Goal: Obtain resource: Obtain resource

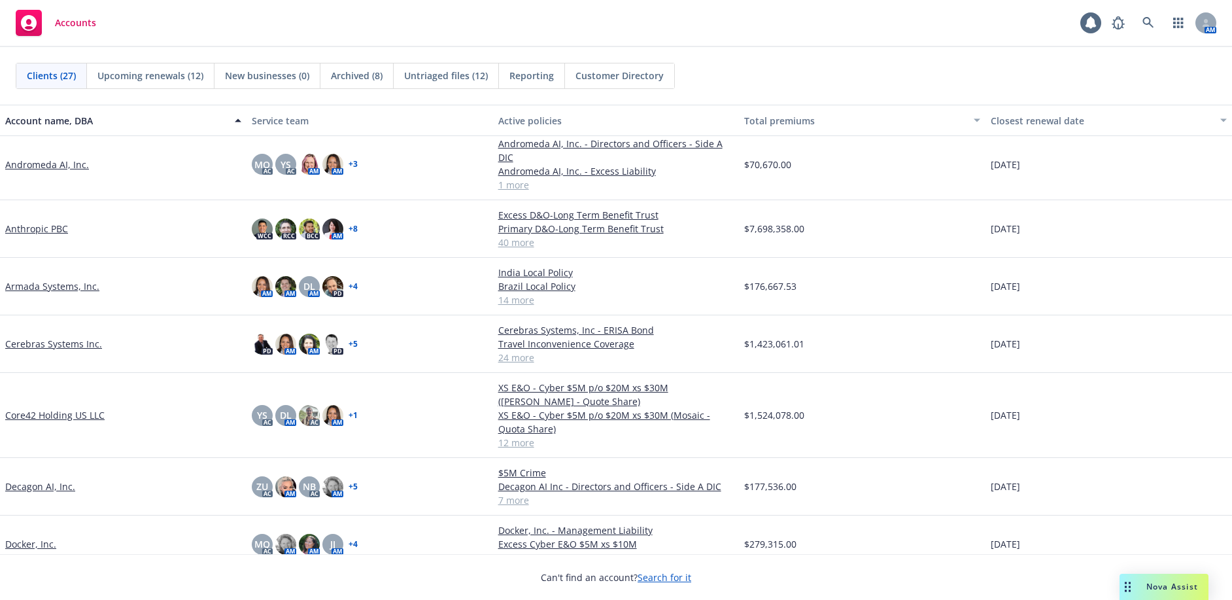
scroll to position [65, 0]
click at [39, 221] on link "Anthropic PBC" at bounding box center [36, 228] width 63 height 14
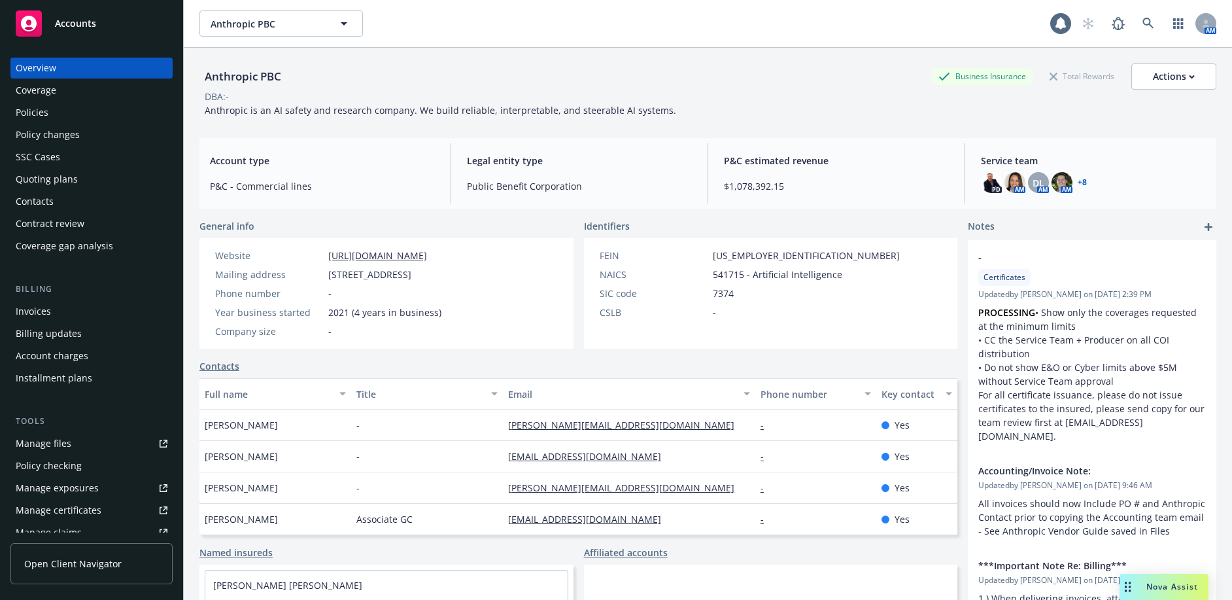
click at [112, 119] on div "Policies" at bounding box center [92, 112] width 152 height 21
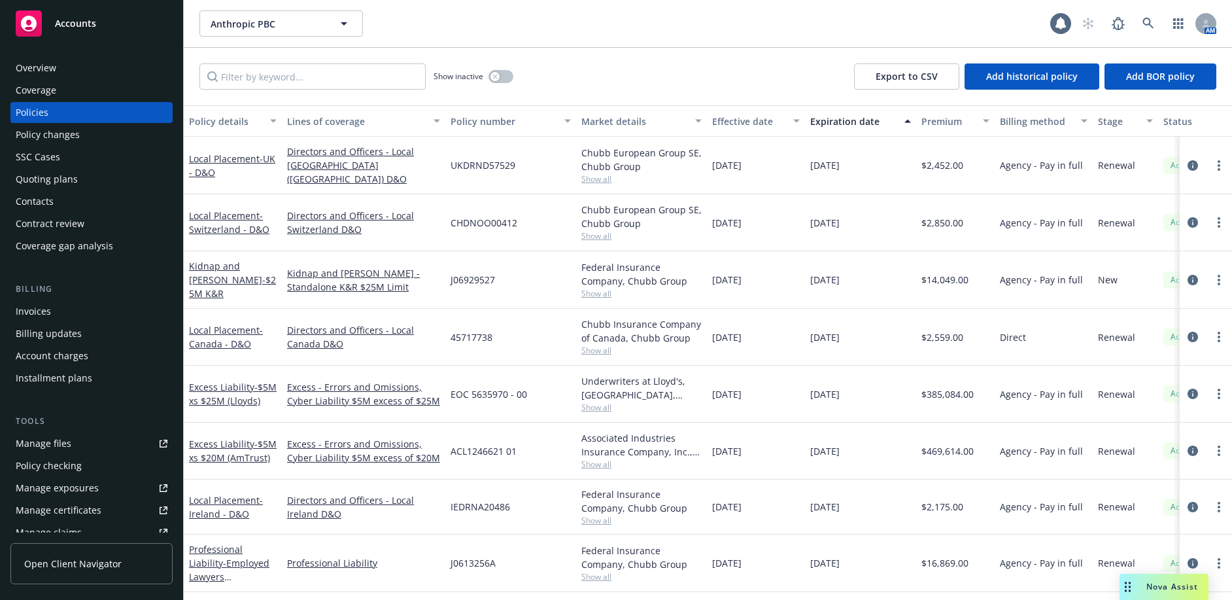
click at [60, 61] on div "Overview" at bounding box center [92, 68] width 152 height 21
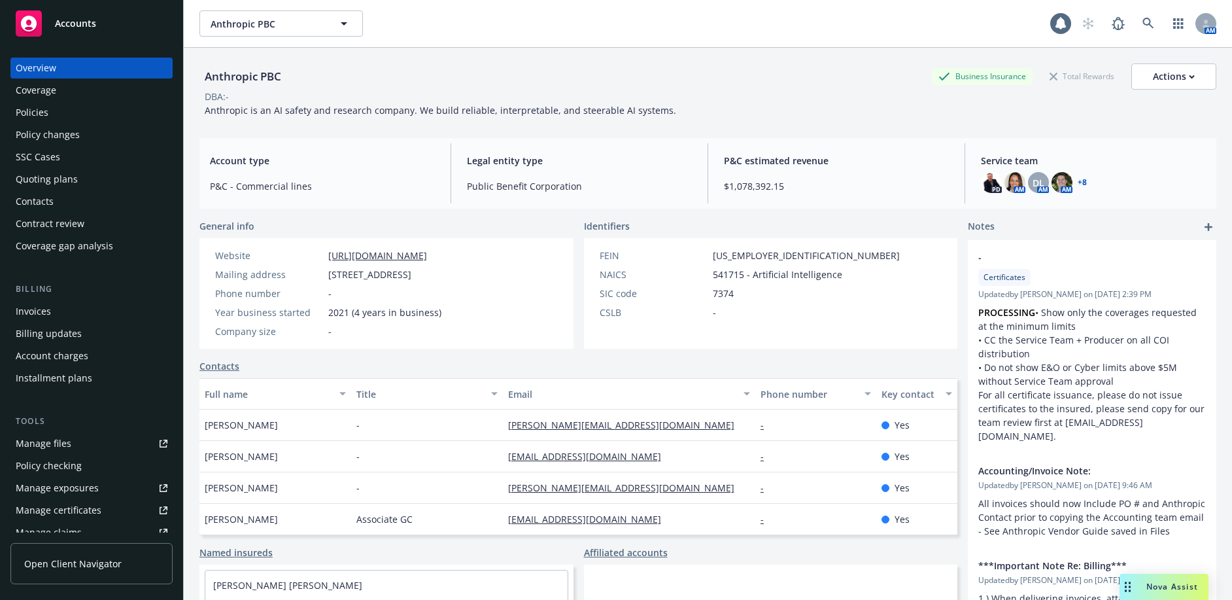
click at [1159, 587] on span "Nova Assist" at bounding box center [1172, 586] width 52 height 11
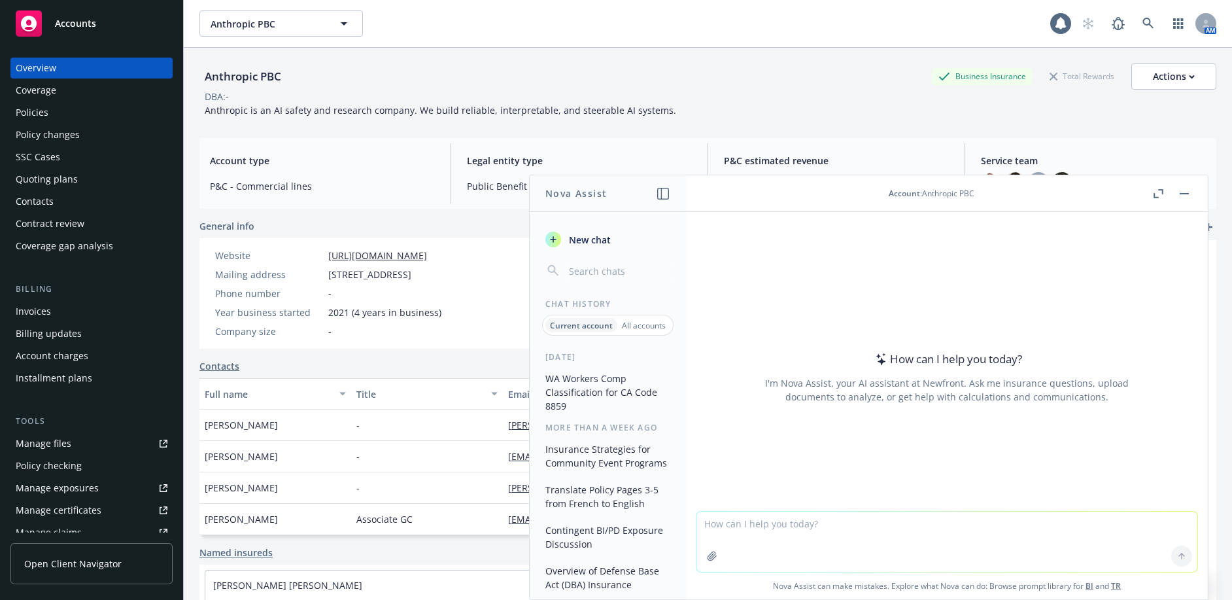
click at [818, 517] on textarea at bounding box center [947, 541] width 501 height 60
paste textarea "striking affiliates as"
click at [697, 521] on textarea "striking affiliates as" at bounding box center [947, 540] width 501 height 61
click at [787, 517] on textarea "reasons for striking affiliates as" at bounding box center [947, 540] width 501 height 61
type textarea "reasons for striking "affiliates" from contracts/insurance provisions"
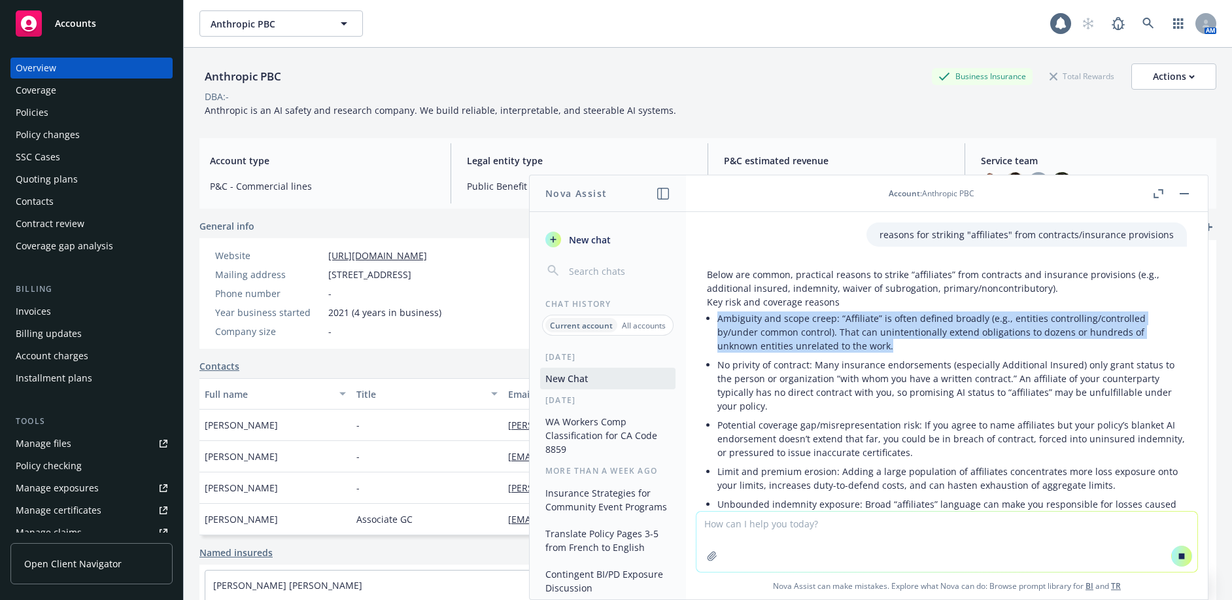
drag, startPoint x: 895, startPoint y: 345, endPoint x: 719, endPoint y: 322, distance: 177.3
click at [719, 322] on li "Ambiguity and scope creep: “Affiliate” is often defined broadly (e.g., entities…" at bounding box center [952, 332] width 470 height 46
copy li "Ambiguity and scope creep: “Affiliate” is often defined broadly (e.g., entities…"
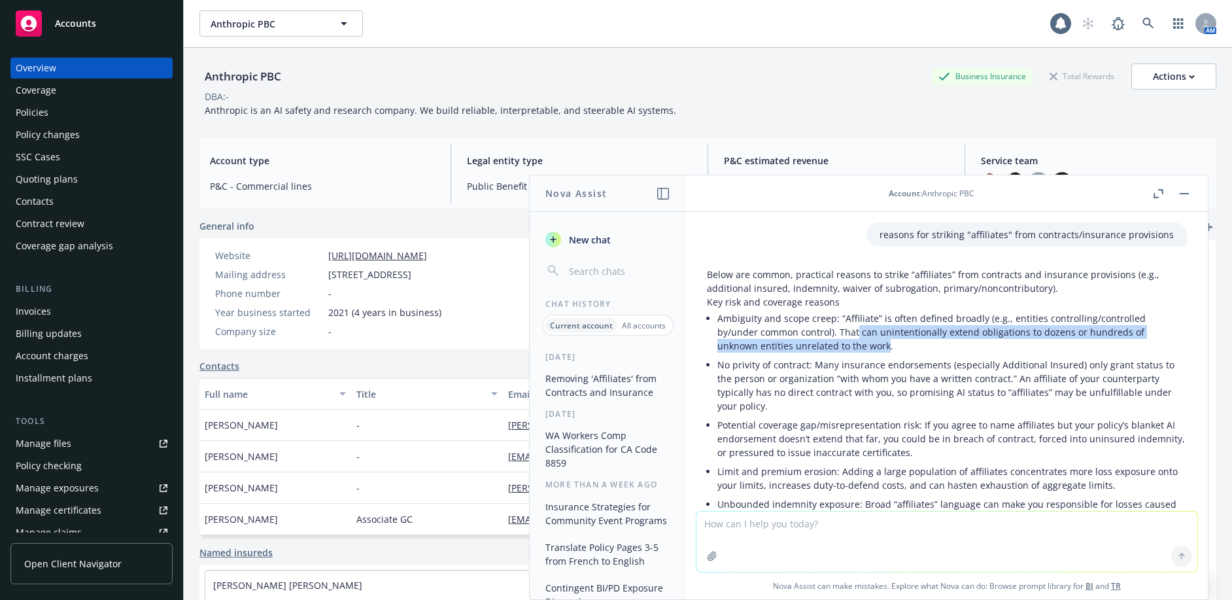
drag, startPoint x: 857, startPoint y: 332, endPoint x: 886, endPoint y: 345, distance: 32.5
click at [886, 345] on li "Ambiguity and scope creep: “Affiliate” is often defined broadly (e.g., entities…" at bounding box center [952, 332] width 470 height 46
copy li "can unintentionally extend obligations to dozens or hundreds of unknown entitie…"
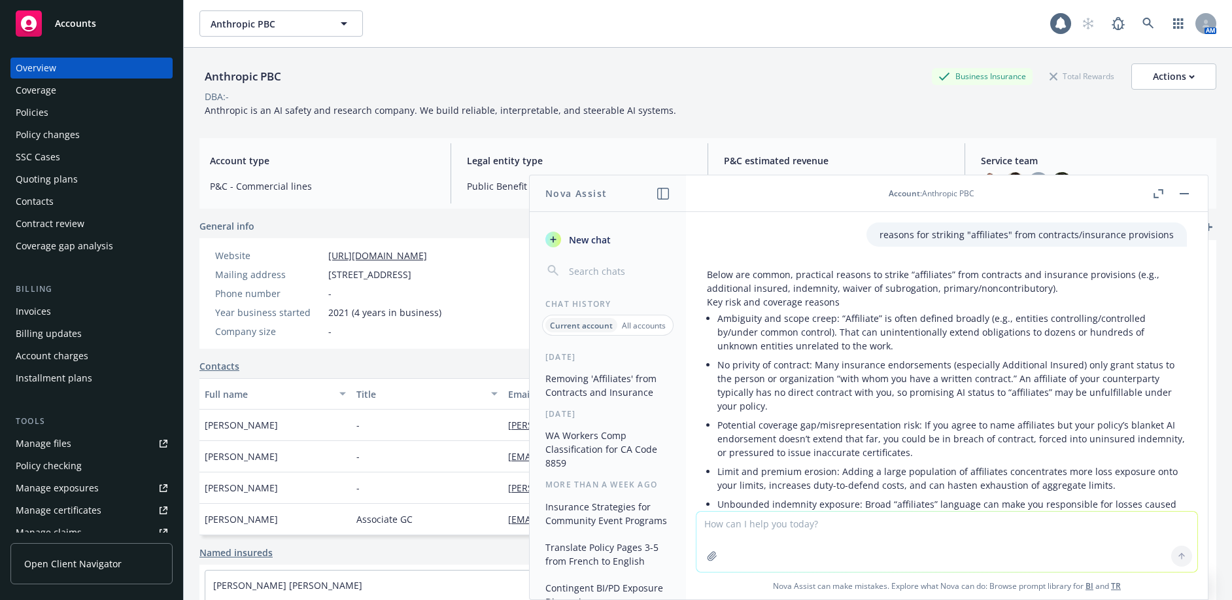
click at [1010, 522] on textarea at bounding box center [947, 541] width 501 height 60
paste textarea "Customer and [vendor] will each obtain from the insurance companies providing t…"
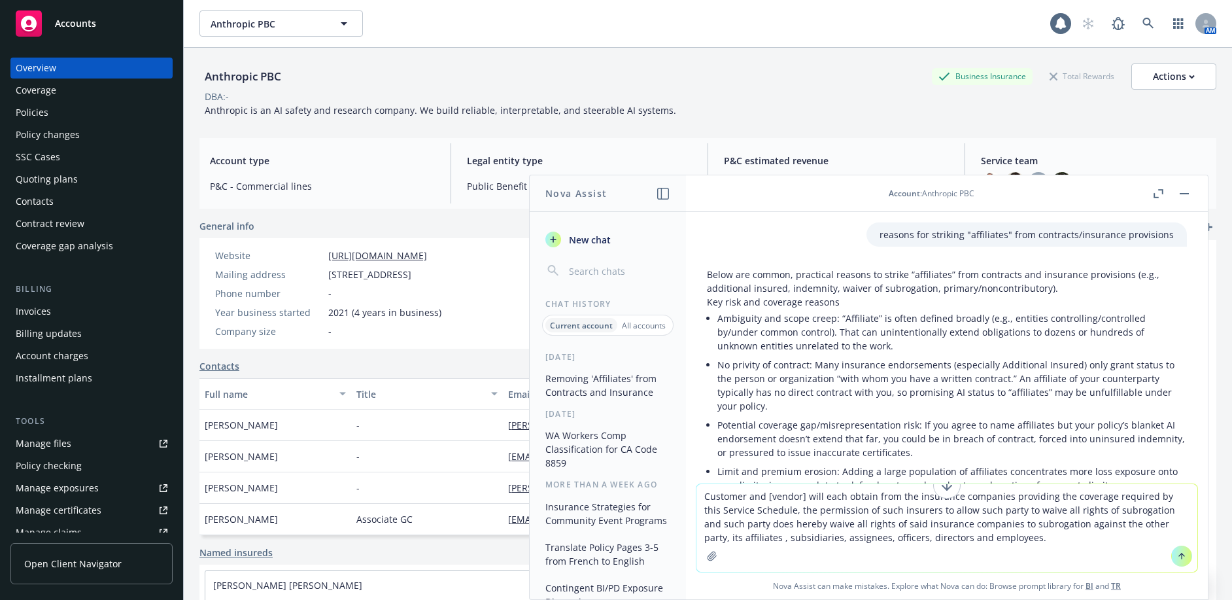
click at [703, 496] on textarea "Customer and [vendor] will each obtain from the insurance companies providing t…" at bounding box center [947, 528] width 501 height 88
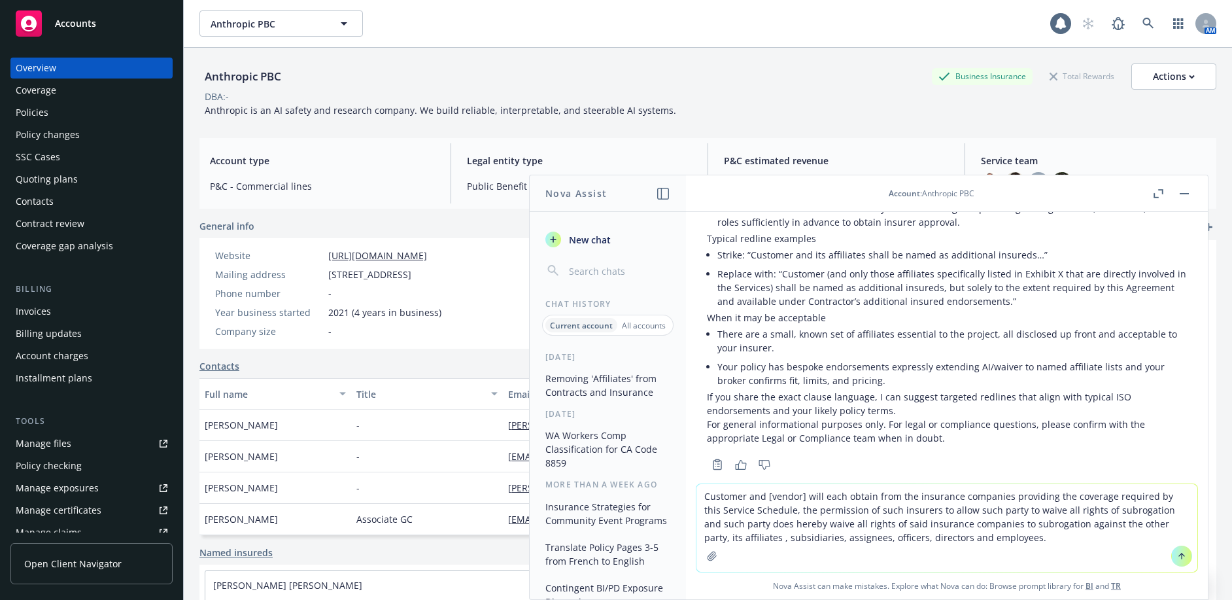
scroll to position [849, 0]
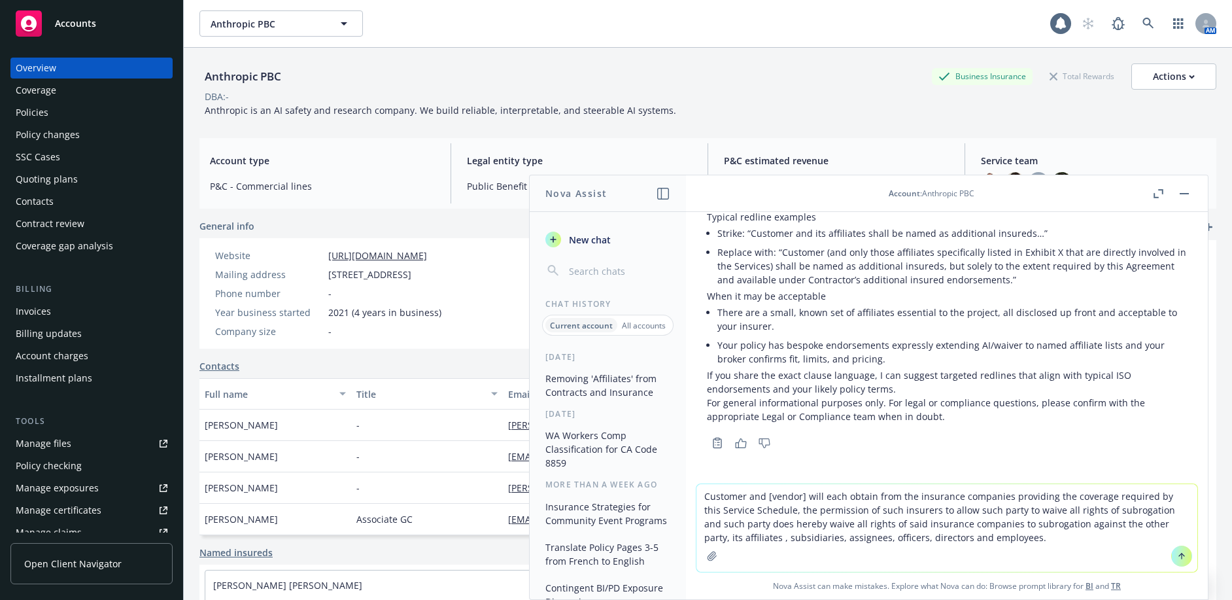
click at [702, 499] on textarea "Customer and [vendor] will each obtain from the insurance companies providing t…" at bounding box center [947, 528] width 501 height 88
type textarea "exact language: Customer and [vendor] will each obtain from the insurance compa…"
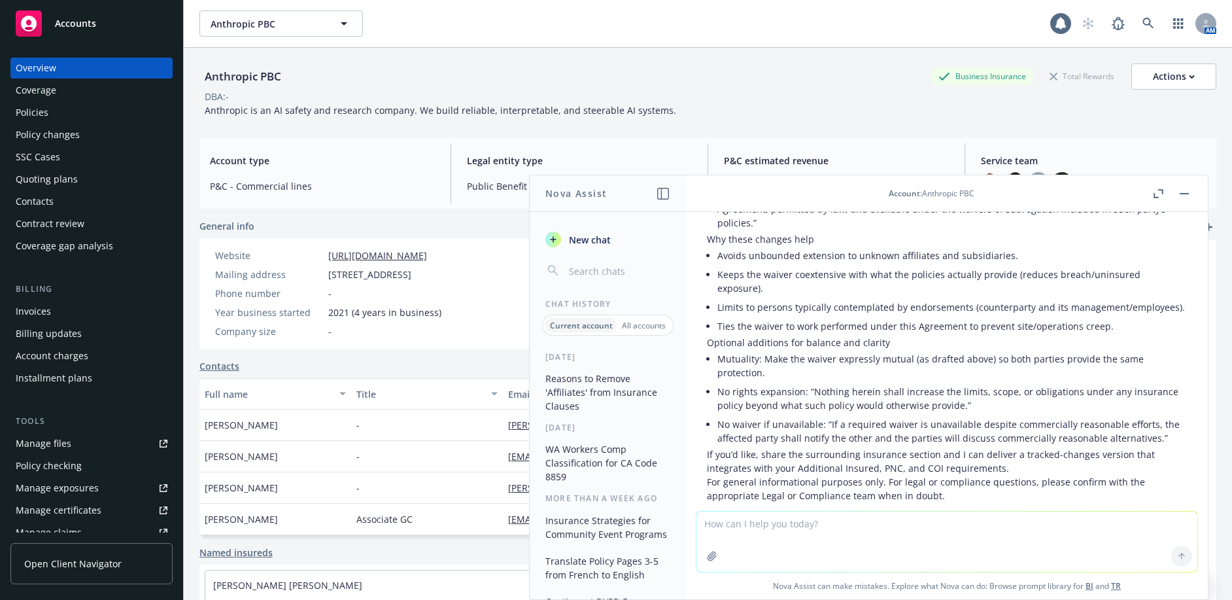
scroll to position [1810, 0]
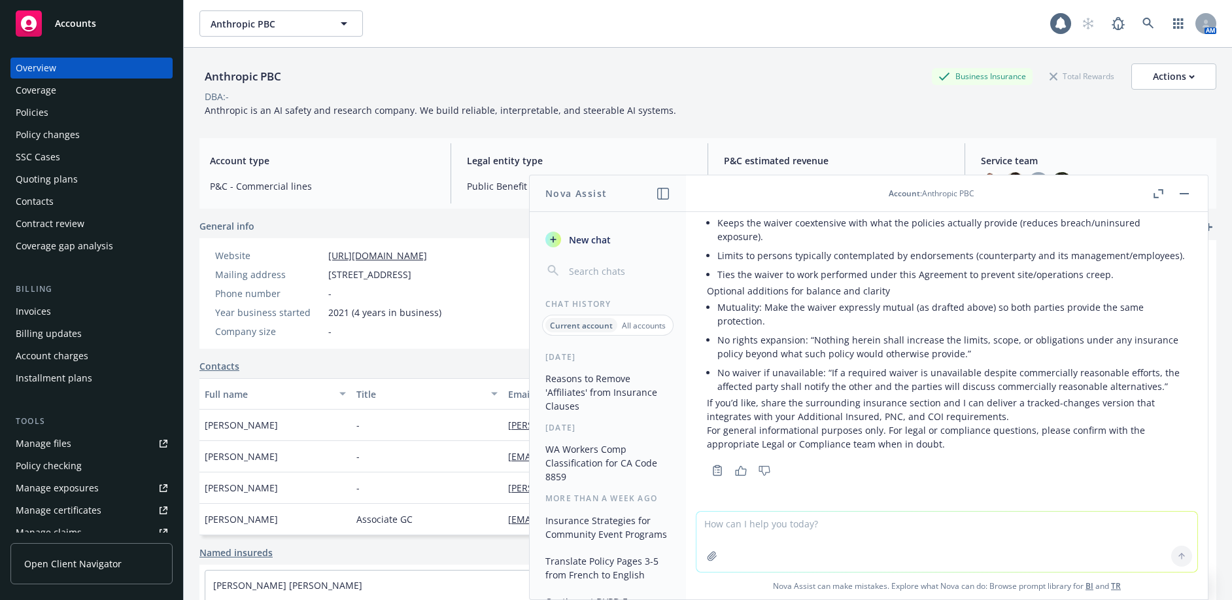
click at [1188, 193] on rect "button" at bounding box center [1184, 193] width 9 height 1
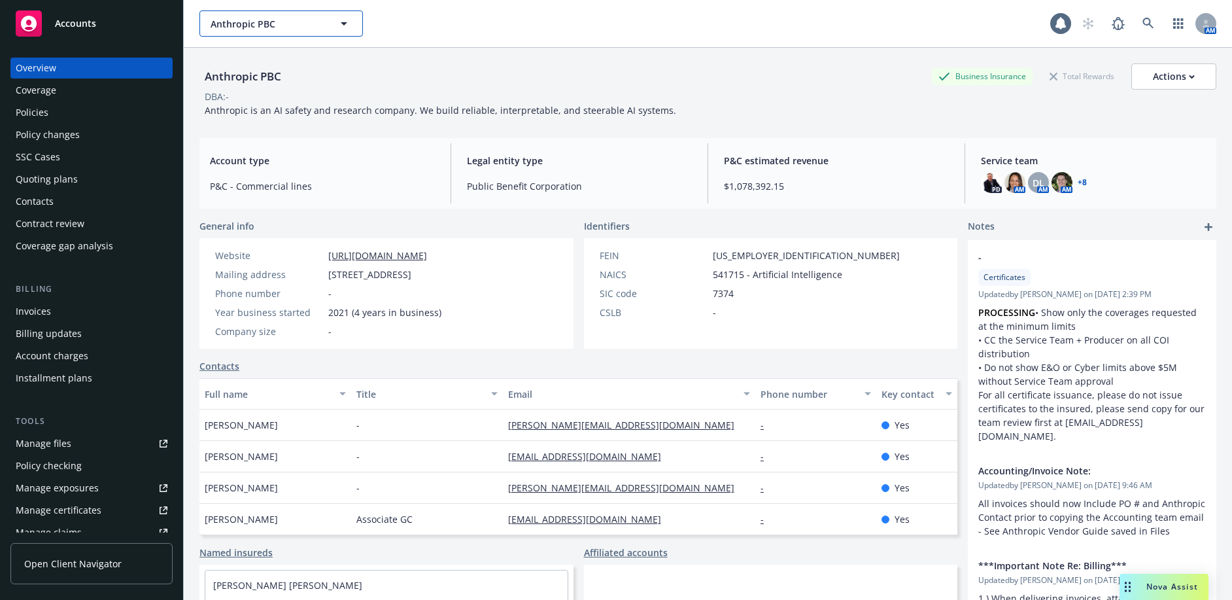
click at [252, 29] on span "Anthropic PBC" at bounding box center [267, 24] width 113 height 14
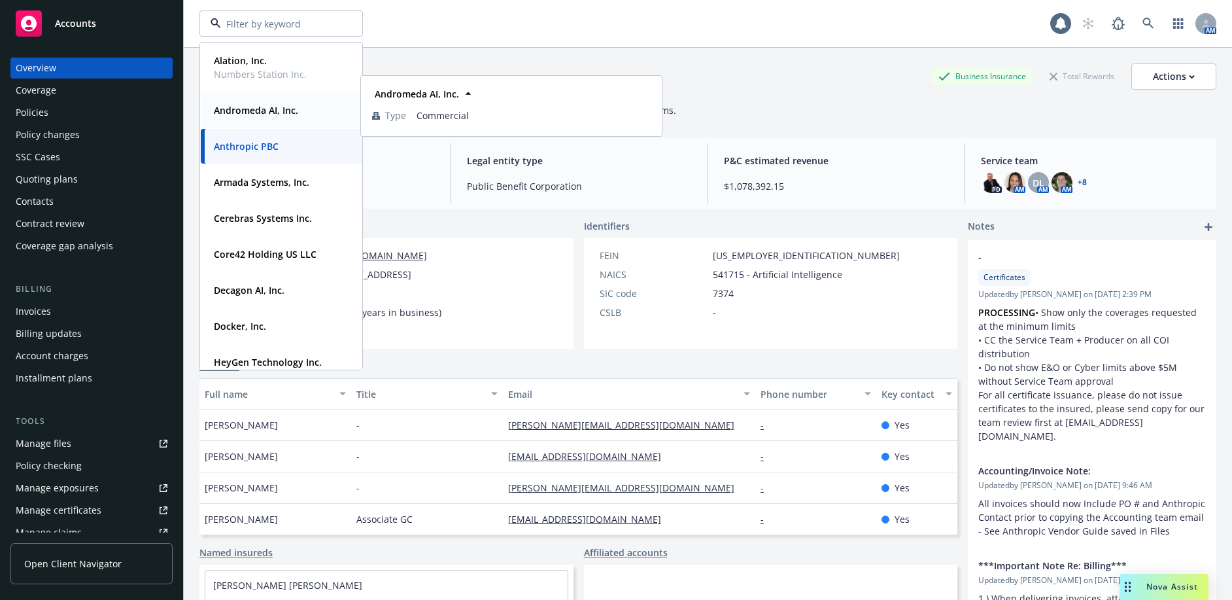
click at [258, 108] on strong "Andromeda AI, Inc." at bounding box center [256, 110] width 84 height 12
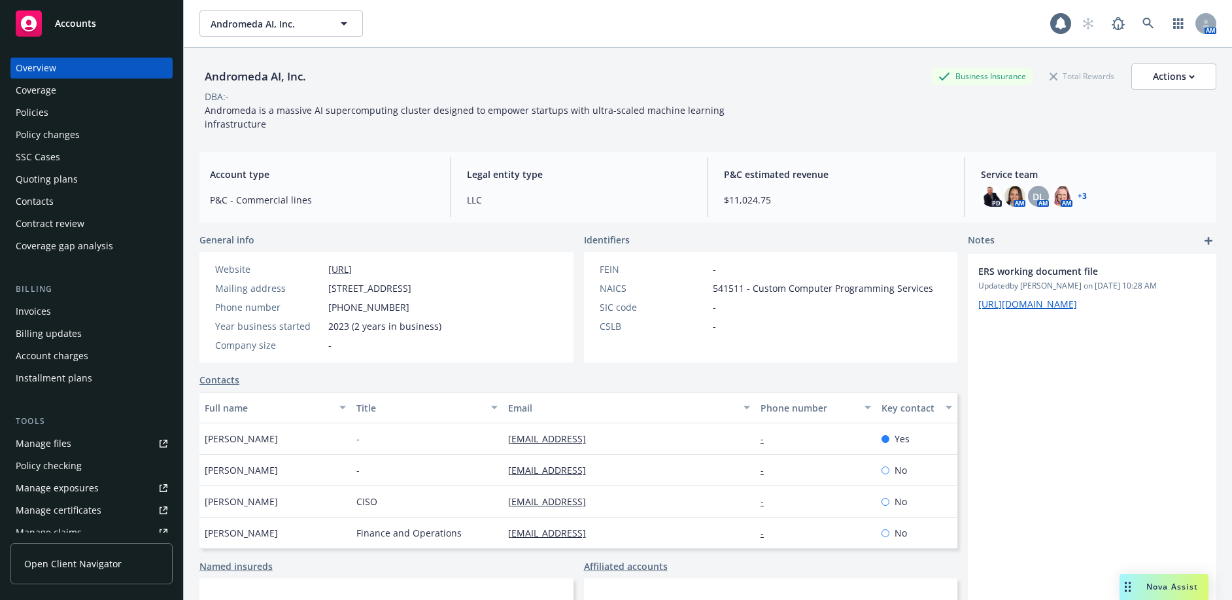
click at [61, 181] on div "Quoting plans" at bounding box center [47, 179] width 62 height 21
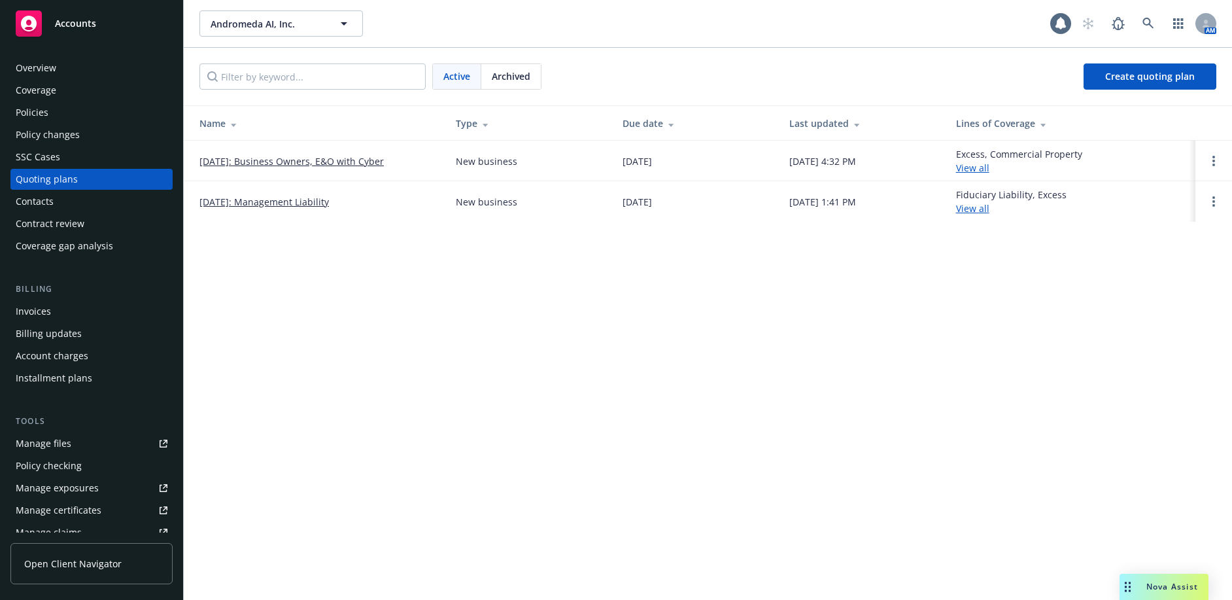
click at [311, 163] on link "[DATE]: Business Owners, E&O with Cyber" at bounding box center [291, 161] width 184 height 14
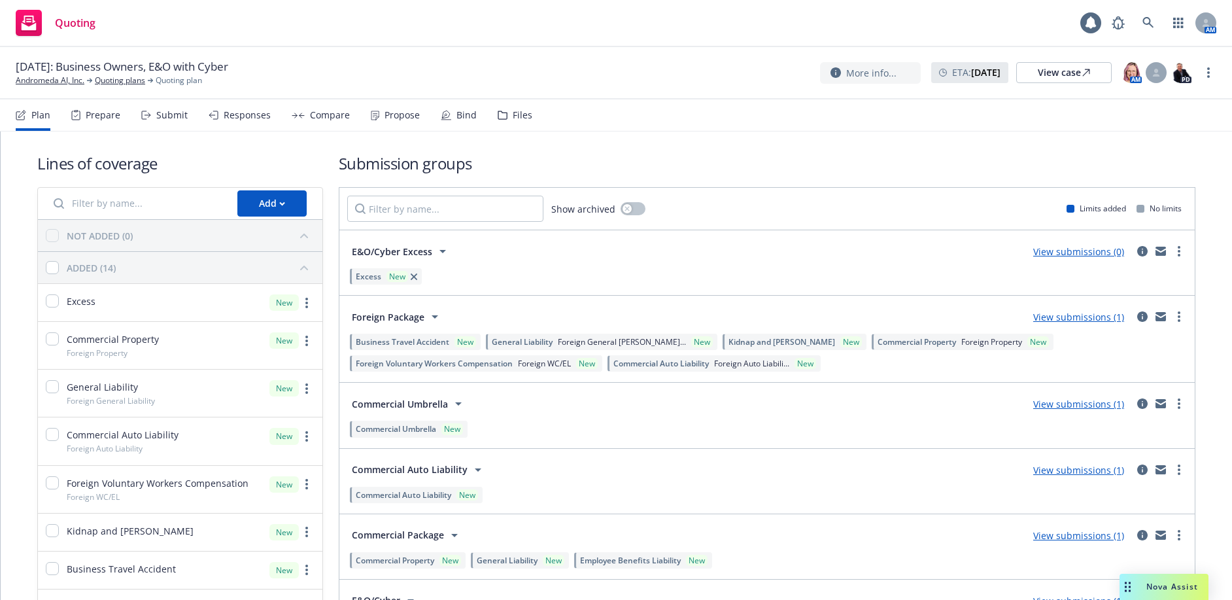
click at [500, 114] on icon at bounding box center [503, 115] width 10 height 9
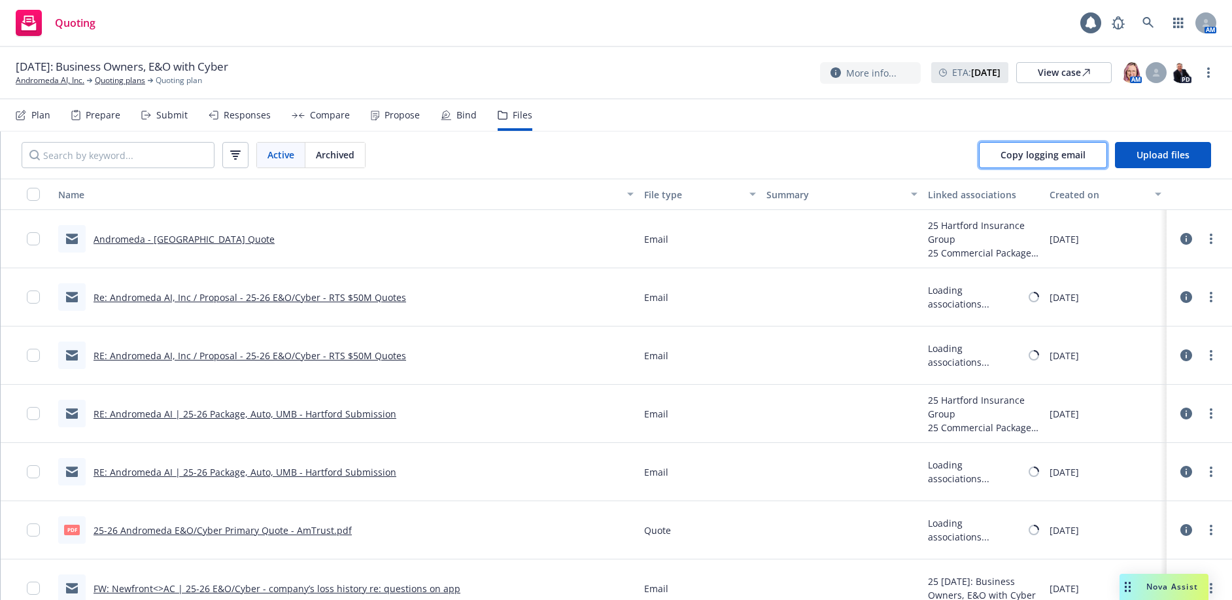
click at [1054, 148] on button "Copy logging email" at bounding box center [1043, 155] width 128 height 26
